Goal: Find specific page/section

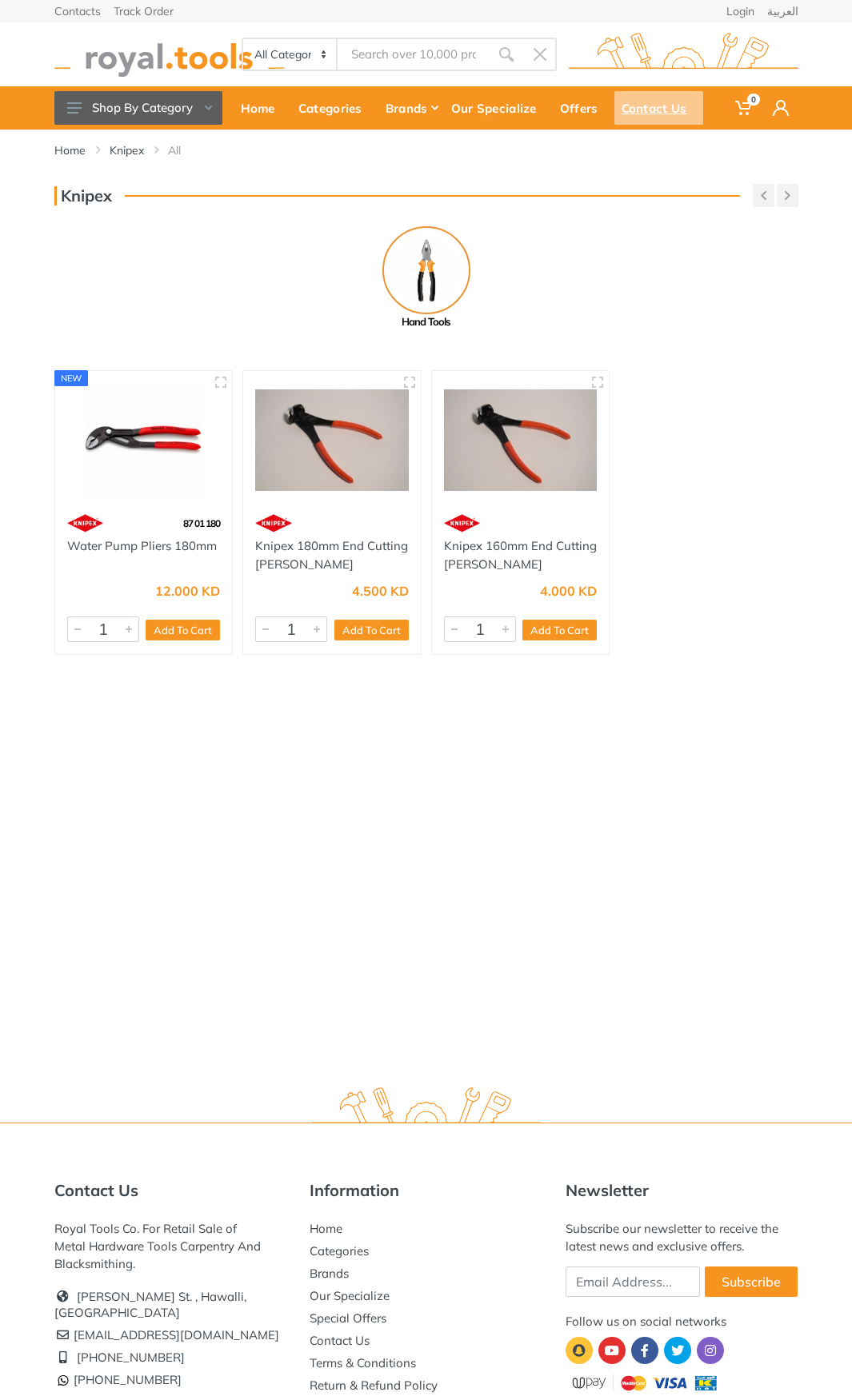
click at [661, 107] on div "Contact Us" at bounding box center [658, 107] width 89 height 34
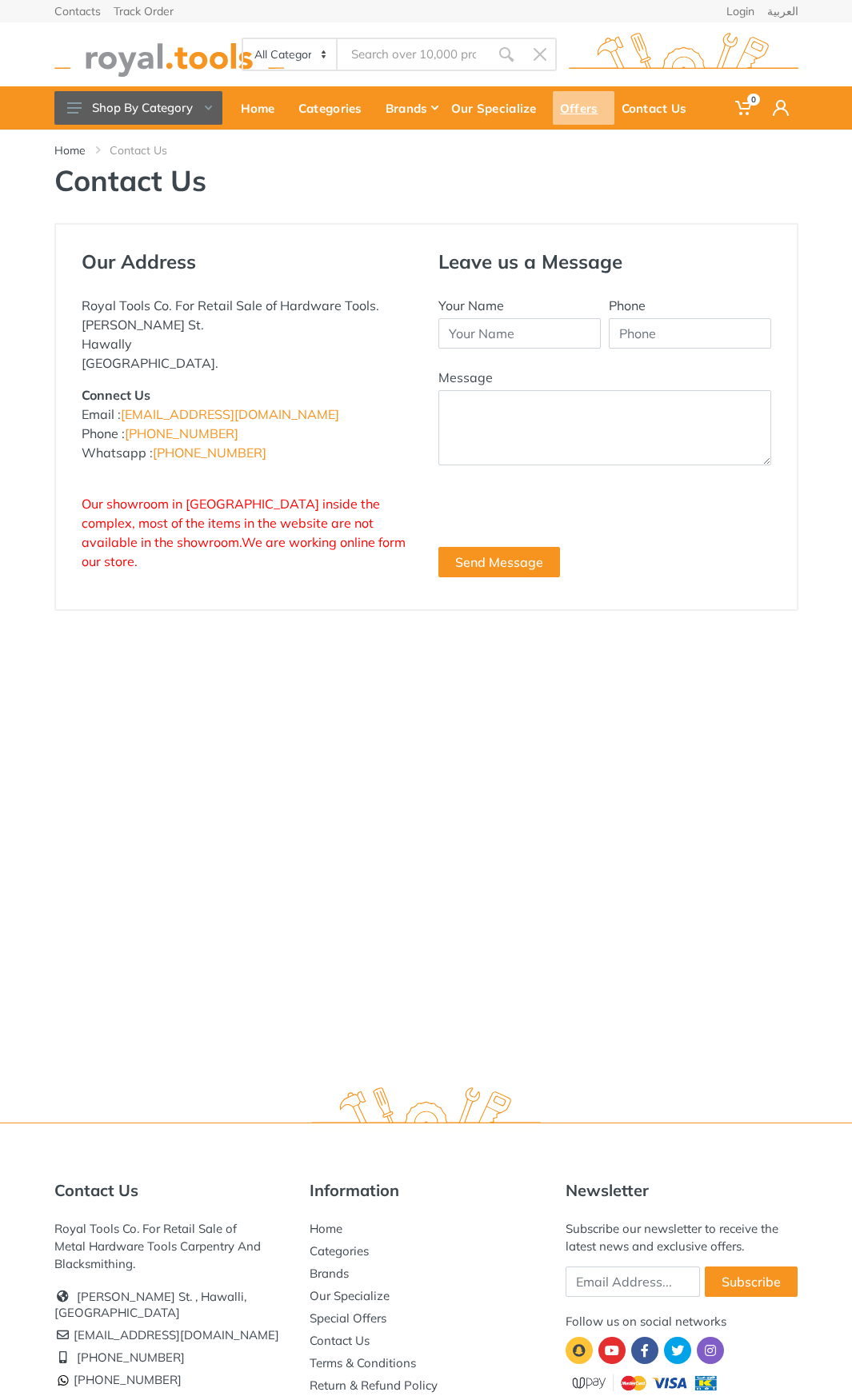
click at [590, 112] on div "Offers" at bounding box center [583, 107] width 62 height 34
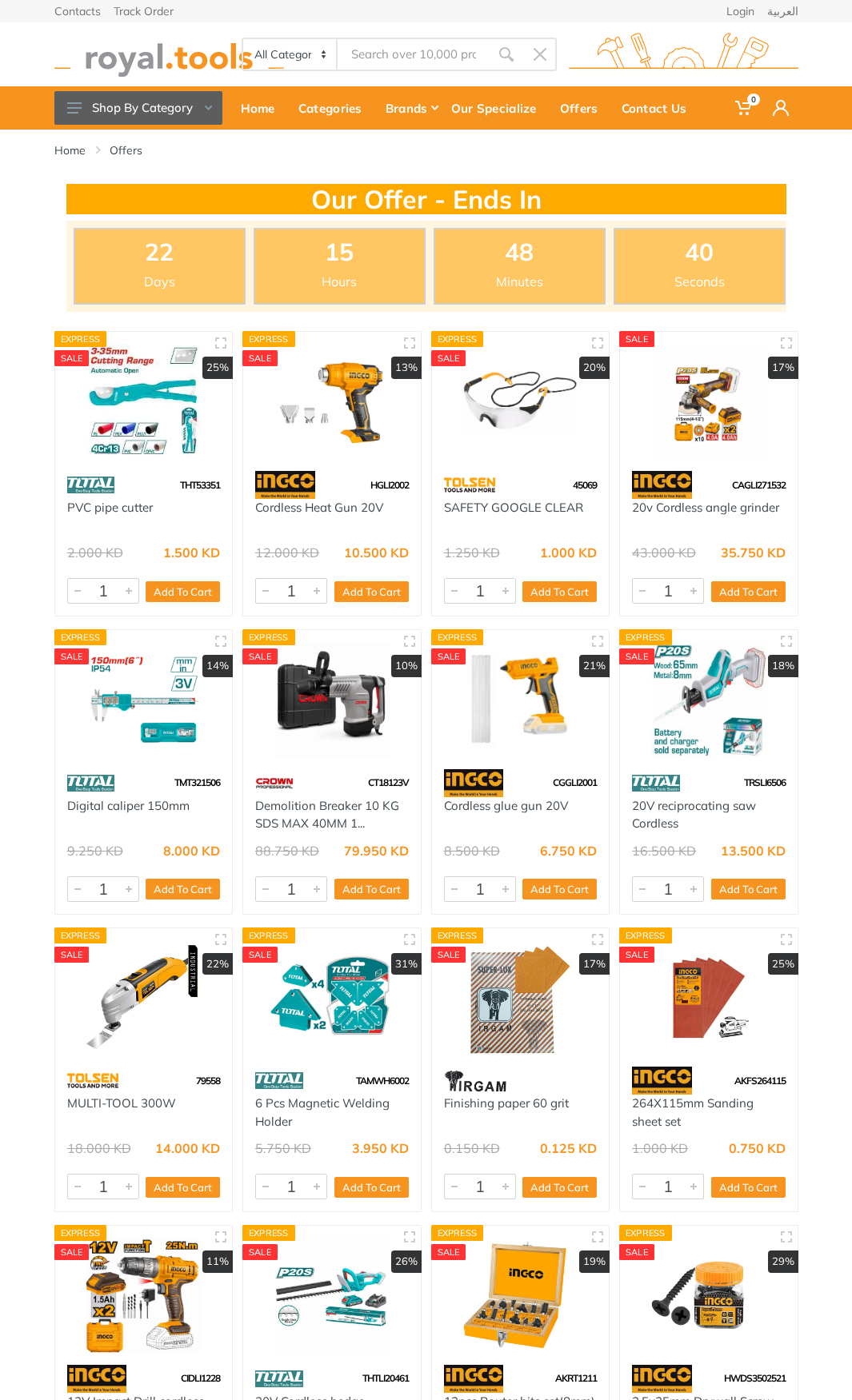
click at [429, 49] on input "Site search" at bounding box center [413, 54] width 152 height 34
type input "knipex"
